Goal: Task Accomplishment & Management: Use online tool/utility

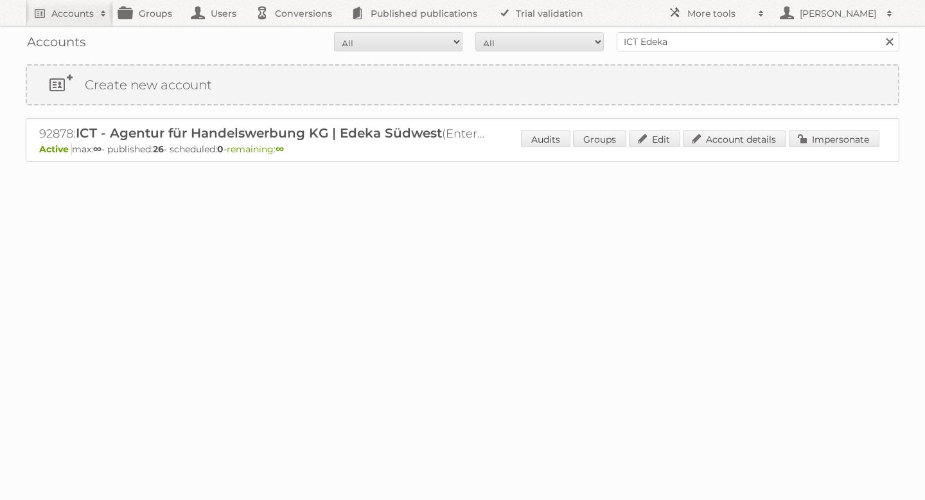
click at [96, 17] on span at bounding box center [103, 13] width 19 height 13
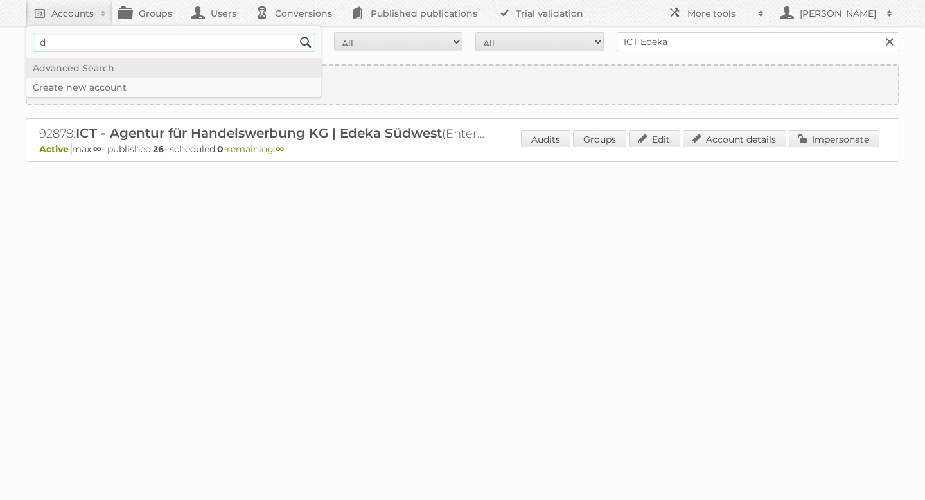
type input"] "drogerie markt"
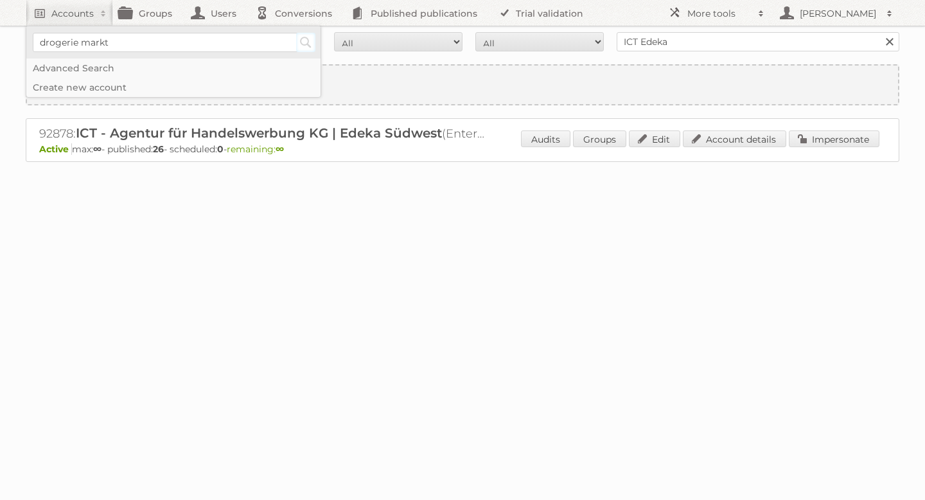
click at [306, 43] on input "Search" at bounding box center [305, 42] width 19 height 19
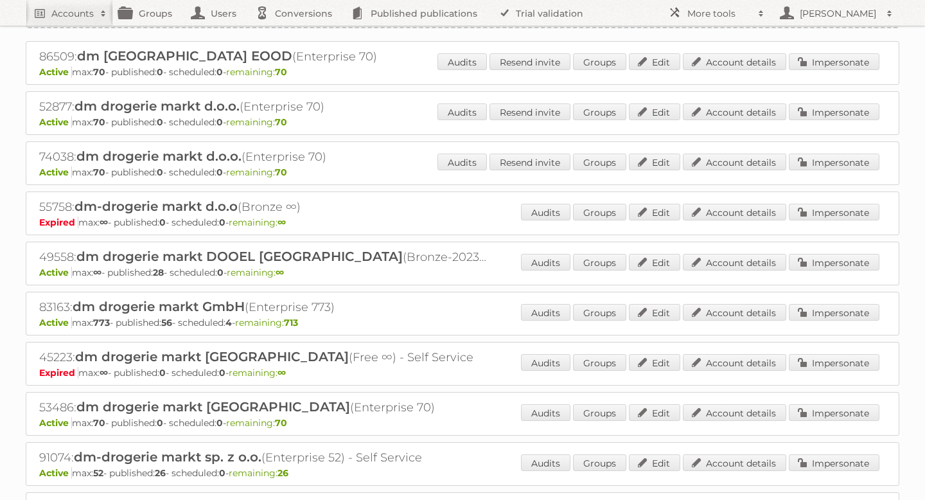
scroll to position [78, 0]
click at [747, 311] on link "Account details" at bounding box center [734, 311] width 103 height 17
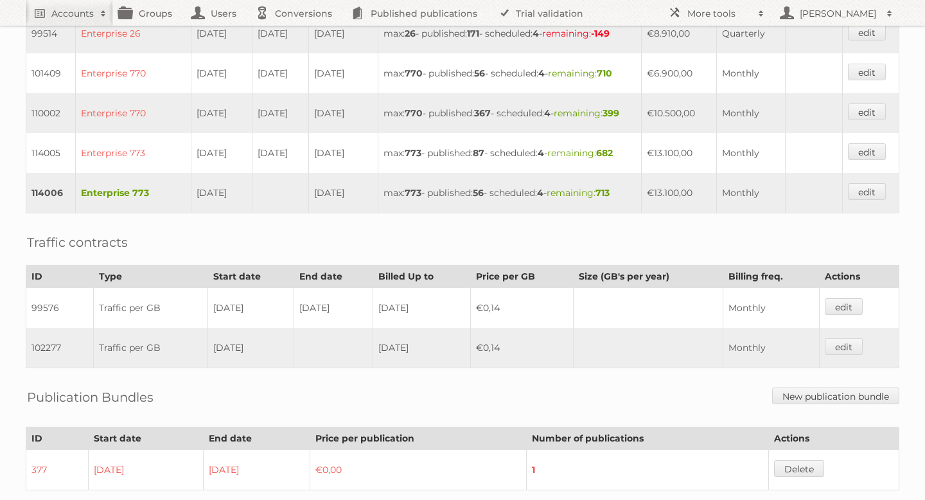
scroll to position [553, 0]
click at [864, 201] on link "edit" at bounding box center [867, 192] width 38 height 17
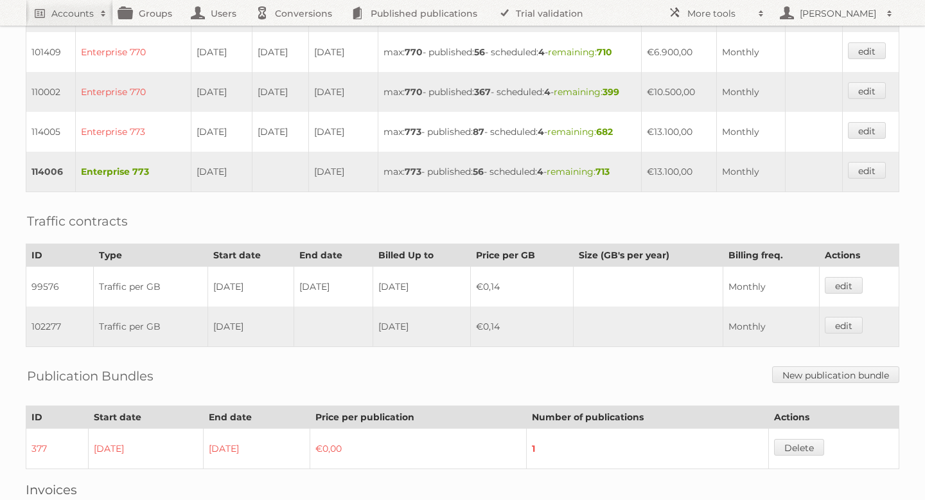
scroll to position [562, 0]
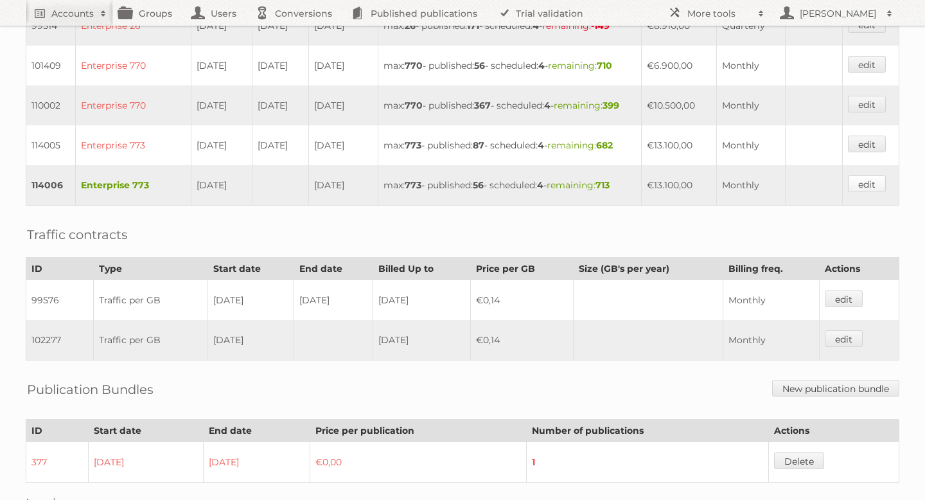
click at [857, 192] on link "edit" at bounding box center [867, 183] width 38 height 17
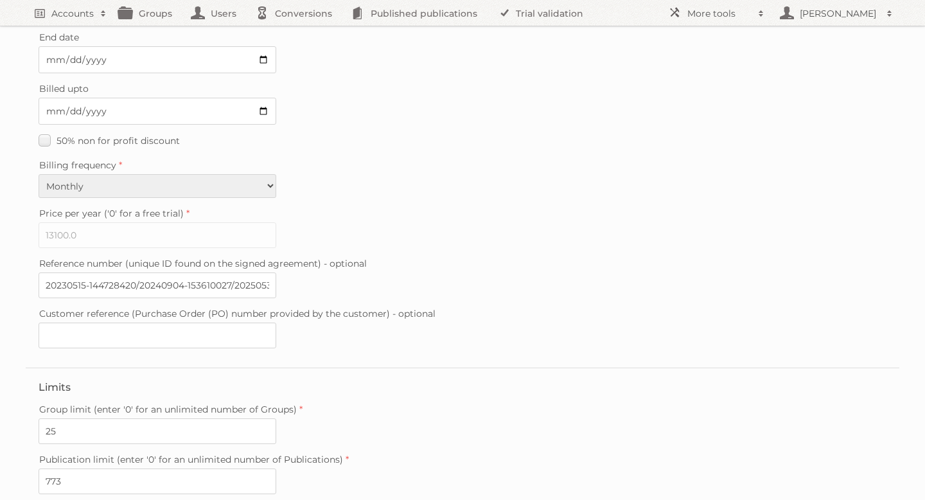
scroll to position [321, 0]
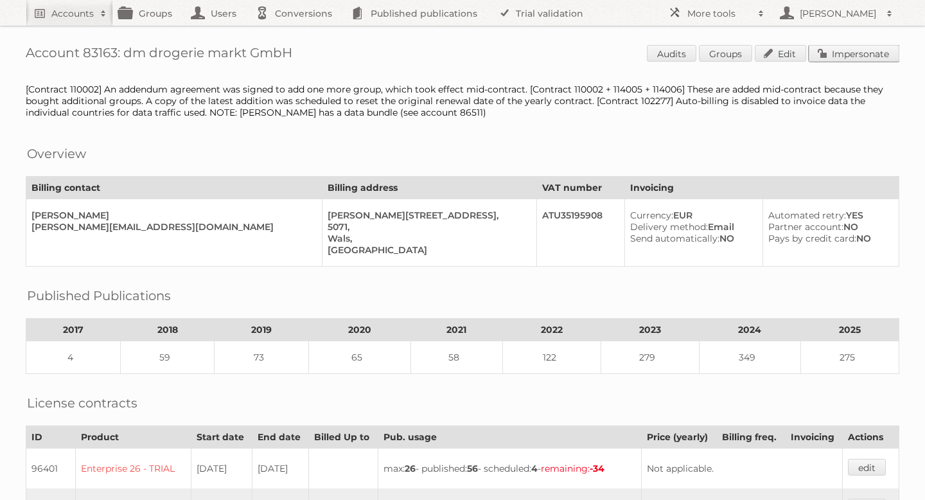
click at [848, 58] on link "Impersonate" at bounding box center [853, 53] width 91 height 17
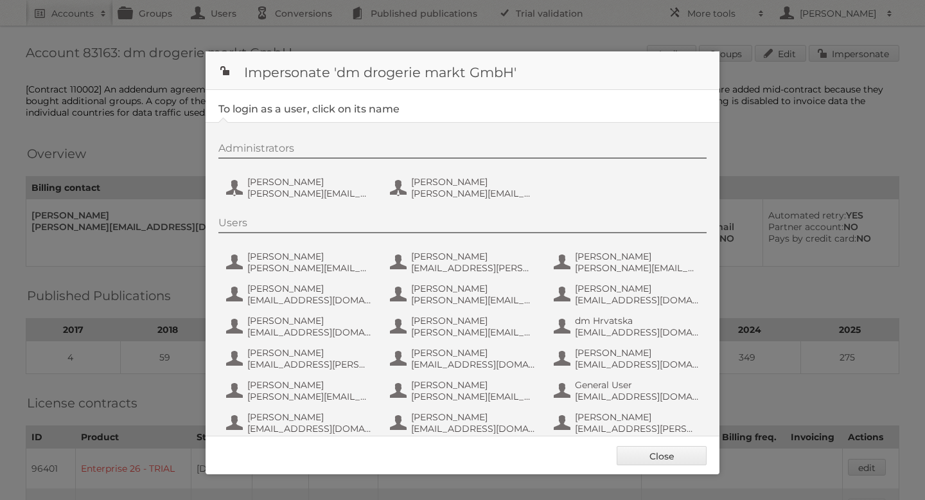
click at [286, 174] on div "Administrators Kristina Käfer Kristina.Kaefer@dm.at Magdalena Rieger magdalena.…" at bounding box center [468, 173] width 501 height 62
click at [283, 182] on span "Kristina Käfer" at bounding box center [309, 182] width 125 height 12
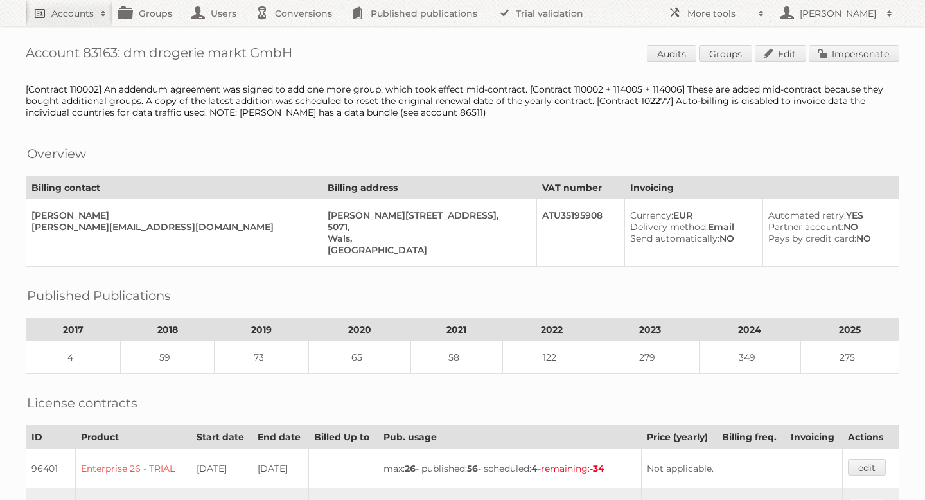
click at [70, 21] on link "Accounts" at bounding box center [69, 13] width 87 height 26
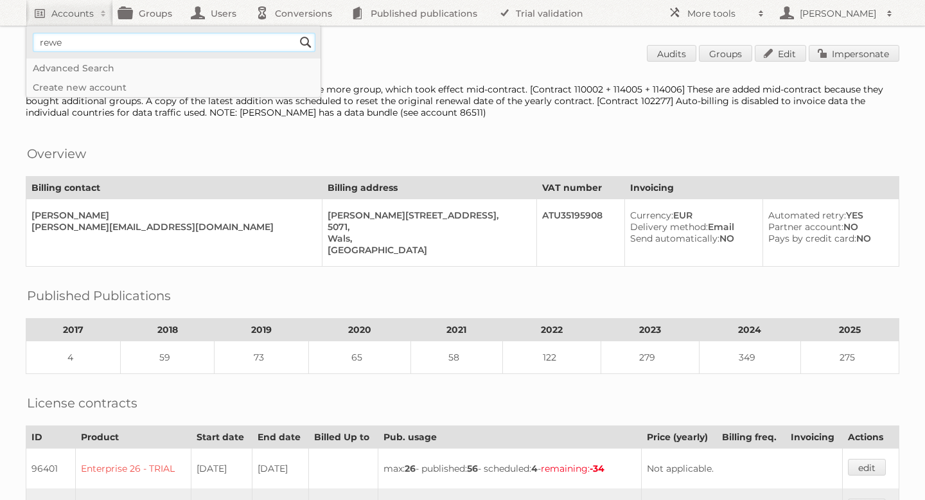
type input"] "Rewe"
click at [306, 44] on input "Search" at bounding box center [305, 42] width 19 height 19
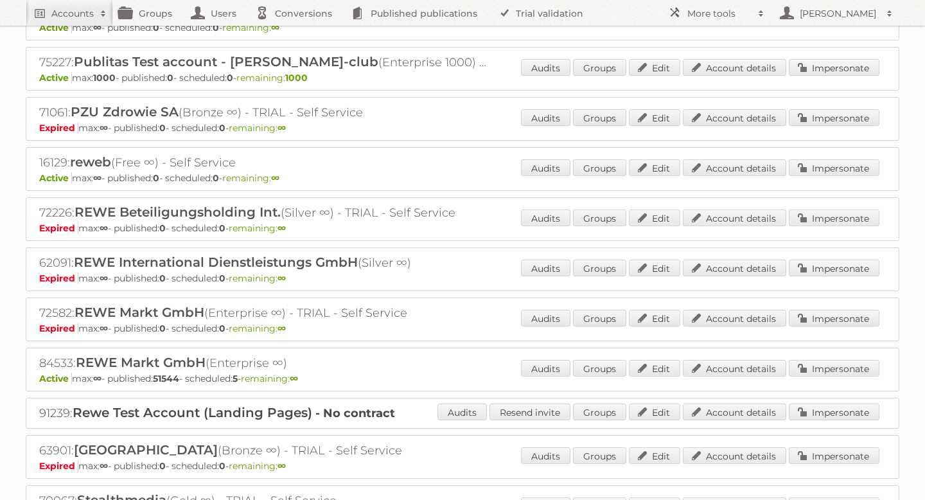
scroll to position [1184, 0]
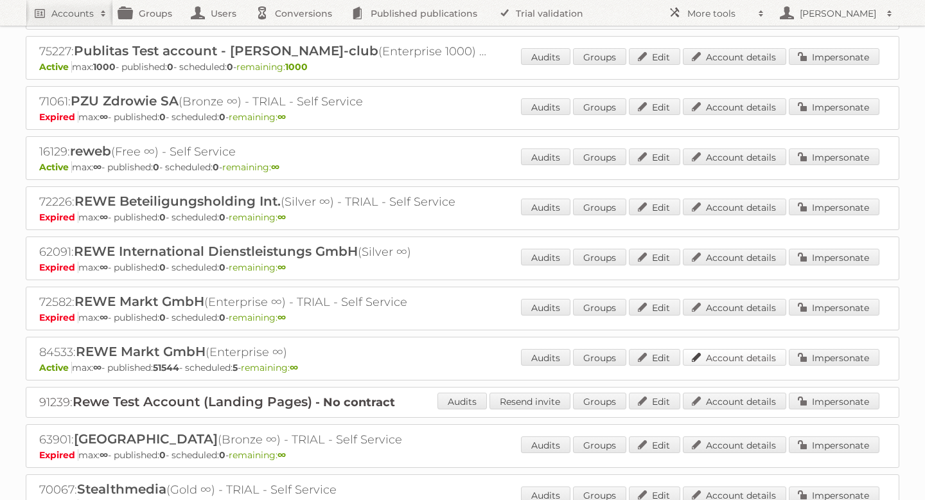
click at [748, 349] on link "Account details" at bounding box center [734, 357] width 103 height 17
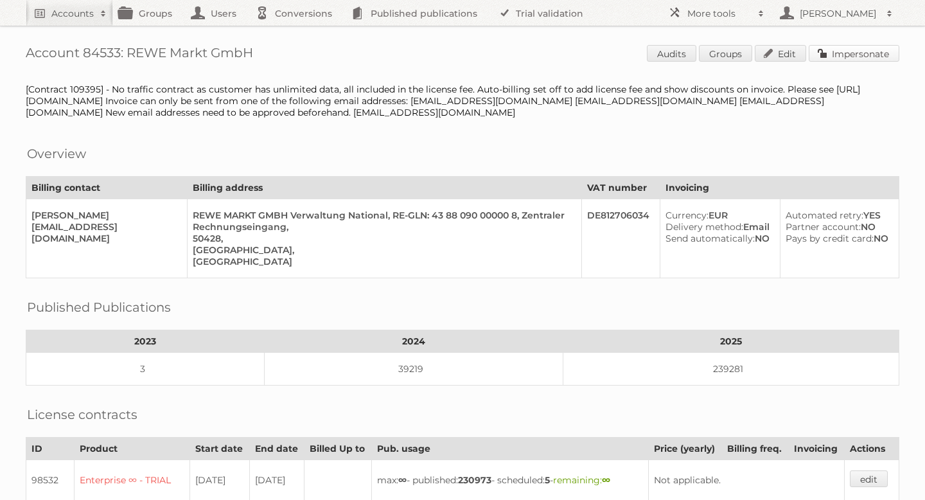
click at [865, 56] on link "Impersonate" at bounding box center [853, 53] width 91 height 17
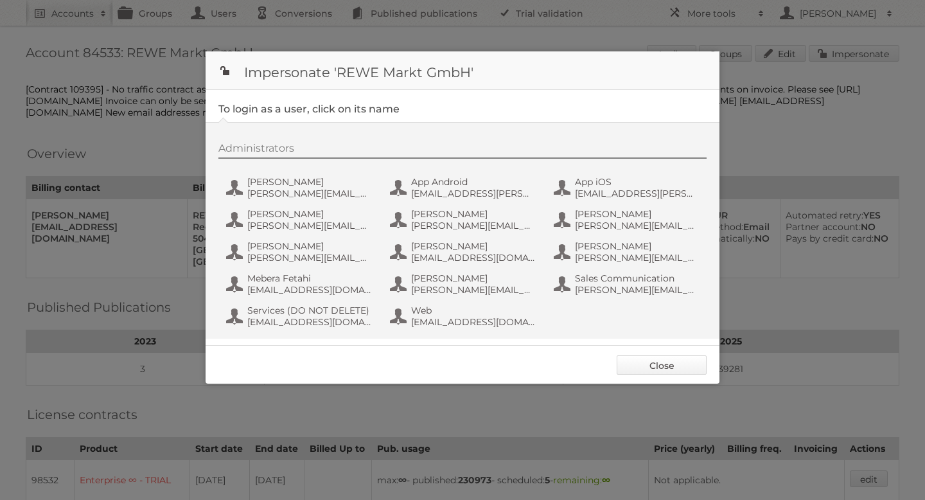
click at [656, 366] on link "Close" at bounding box center [661, 364] width 90 height 19
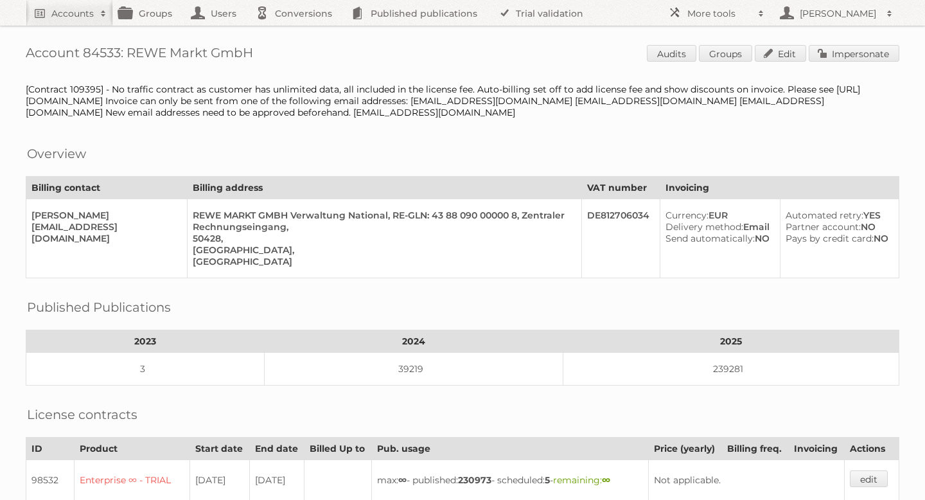
click at [867, 62] on span "Audits Groups Edit Impersonate" at bounding box center [773, 54] width 252 height 19
click at [857, 53] on link "Impersonate" at bounding box center [853, 53] width 91 height 17
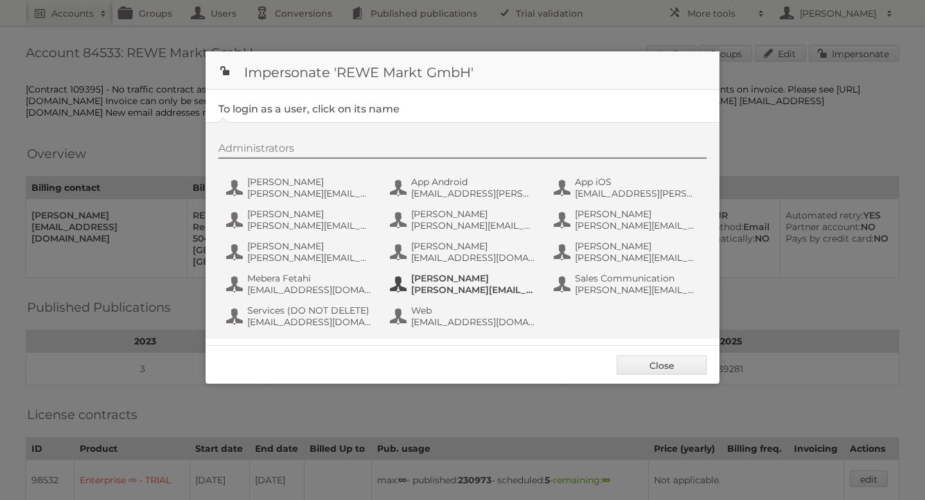
click at [439, 285] on span "[PERSON_NAME][EMAIL_ADDRESS][DOMAIN_NAME]" at bounding box center [473, 290] width 125 height 12
